Goal: Navigation & Orientation: Understand site structure

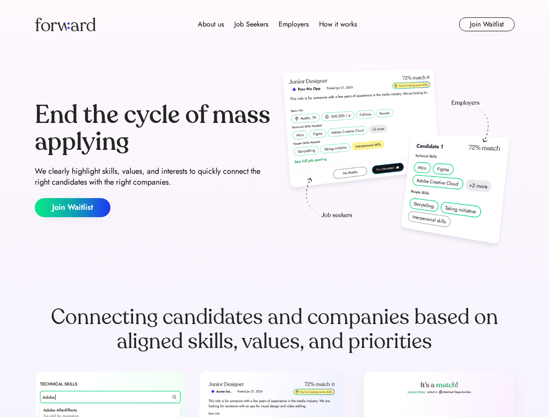
click at [274, 209] on div "End the cycle of mass applying We clearly highlight skills, values, and interes…" at bounding box center [275, 159] width 480 height 187
click at [275, 24] on div "About us Job Seekers Employers How it works" at bounding box center [277, 24] width 343 height 10
click at [65, 24] on img at bounding box center [65, 24] width 61 height 14
click at [277, 24] on div "About us Job Seekers Employers How it works" at bounding box center [277, 24] width 343 height 10
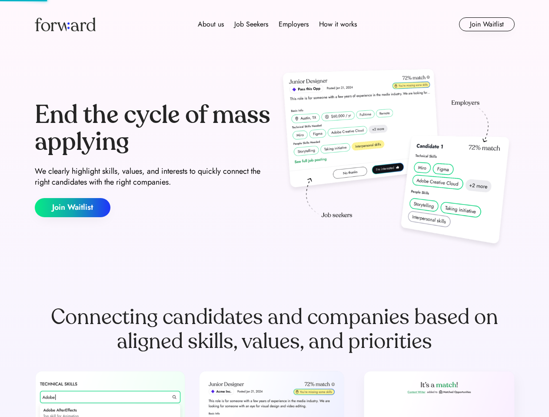
click at [211, 24] on div "About us" at bounding box center [211, 24] width 26 height 10
click at [251, 24] on div "Job Seekers" at bounding box center [251, 24] width 34 height 10
click at [293, 24] on div "Employers" at bounding box center [294, 24] width 30 height 10
click at [337, 24] on div "How it works" at bounding box center [338, 24] width 38 height 10
click at [486, 24] on button "Join Waitlist" at bounding box center [487, 24] width 56 height 14
